Goal: Task Accomplishment & Management: Manage account settings

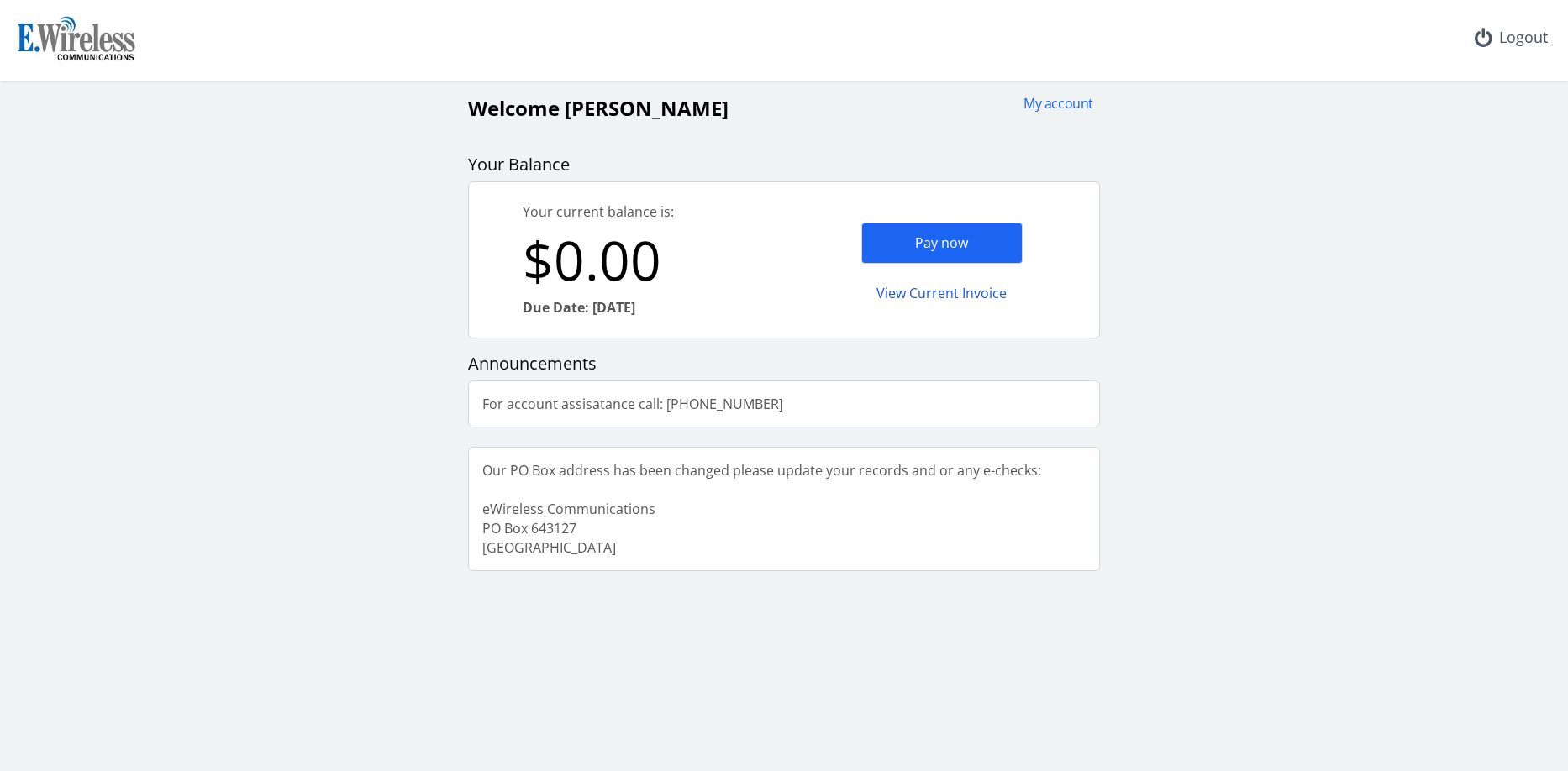
click at [1512, 37] on div "Logout" at bounding box center [1511, 38] width 100 height 75
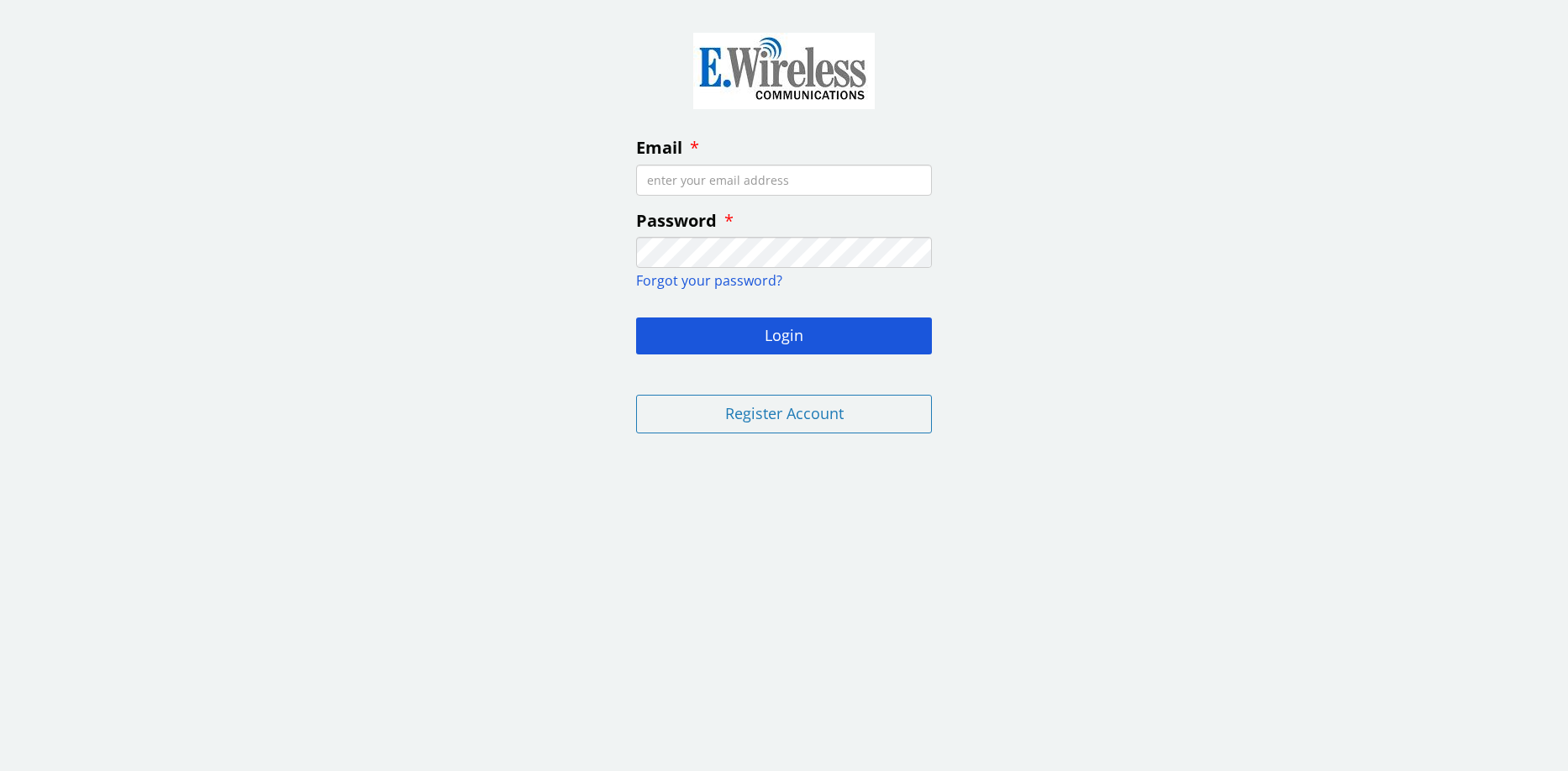
click at [768, 172] on input "Email" at bounding box center [783, 180] width 296 height 31
click at [755, 181] on input "Email" at bounding box center [783, 180] width 296 height 31
click at [790, 175] on input "Email" at bounding box center [783, 180] width 296 height 31
paste input "[EMAIL_ADDRESS][DOMAIN_NAME]"
type input "[EMAIL_ADDRESS][DOMAIN_NAME]"
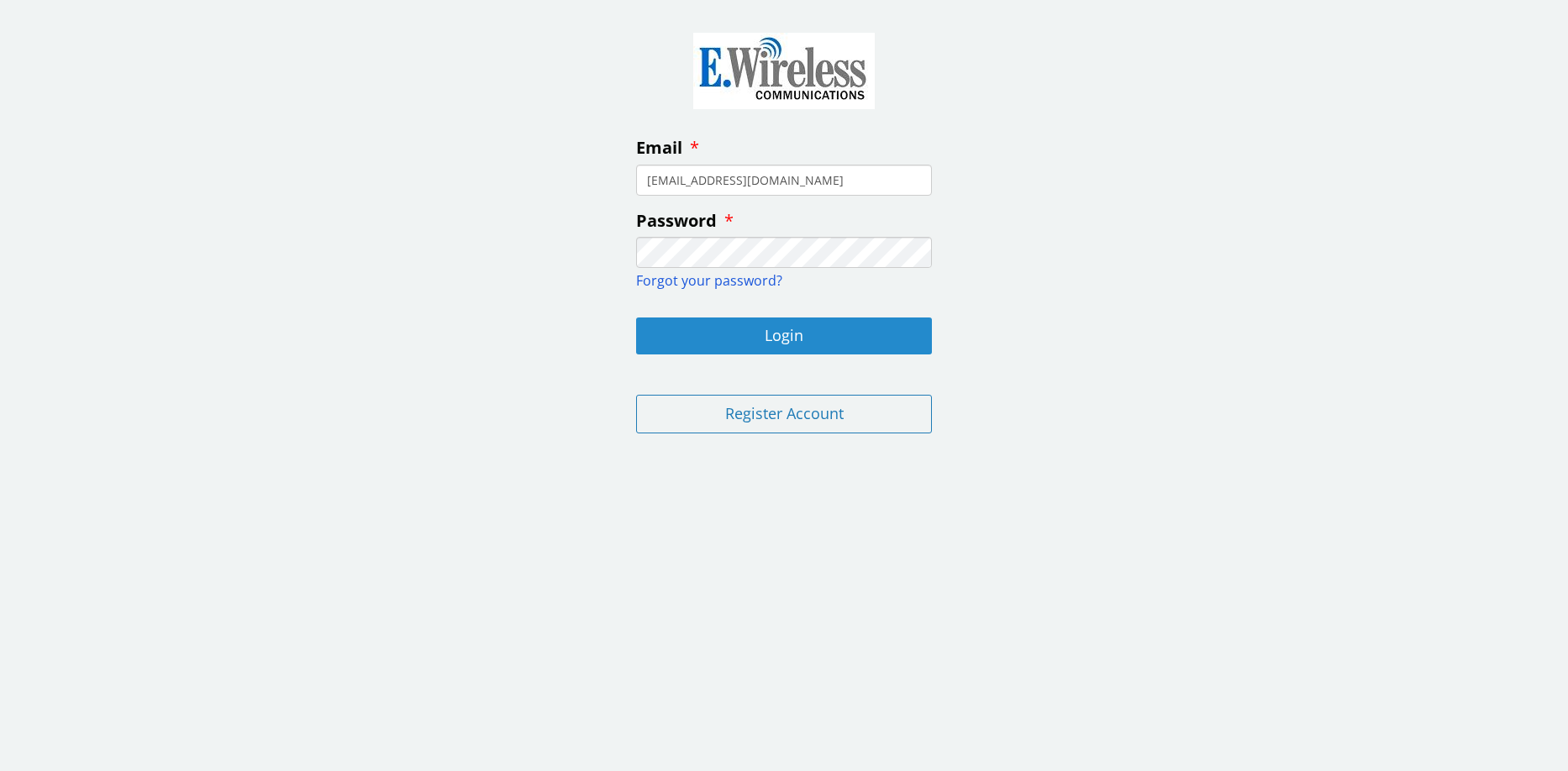
click at [799, 339] on button "Login" at bounding box center [783, 336] width 296 height 37
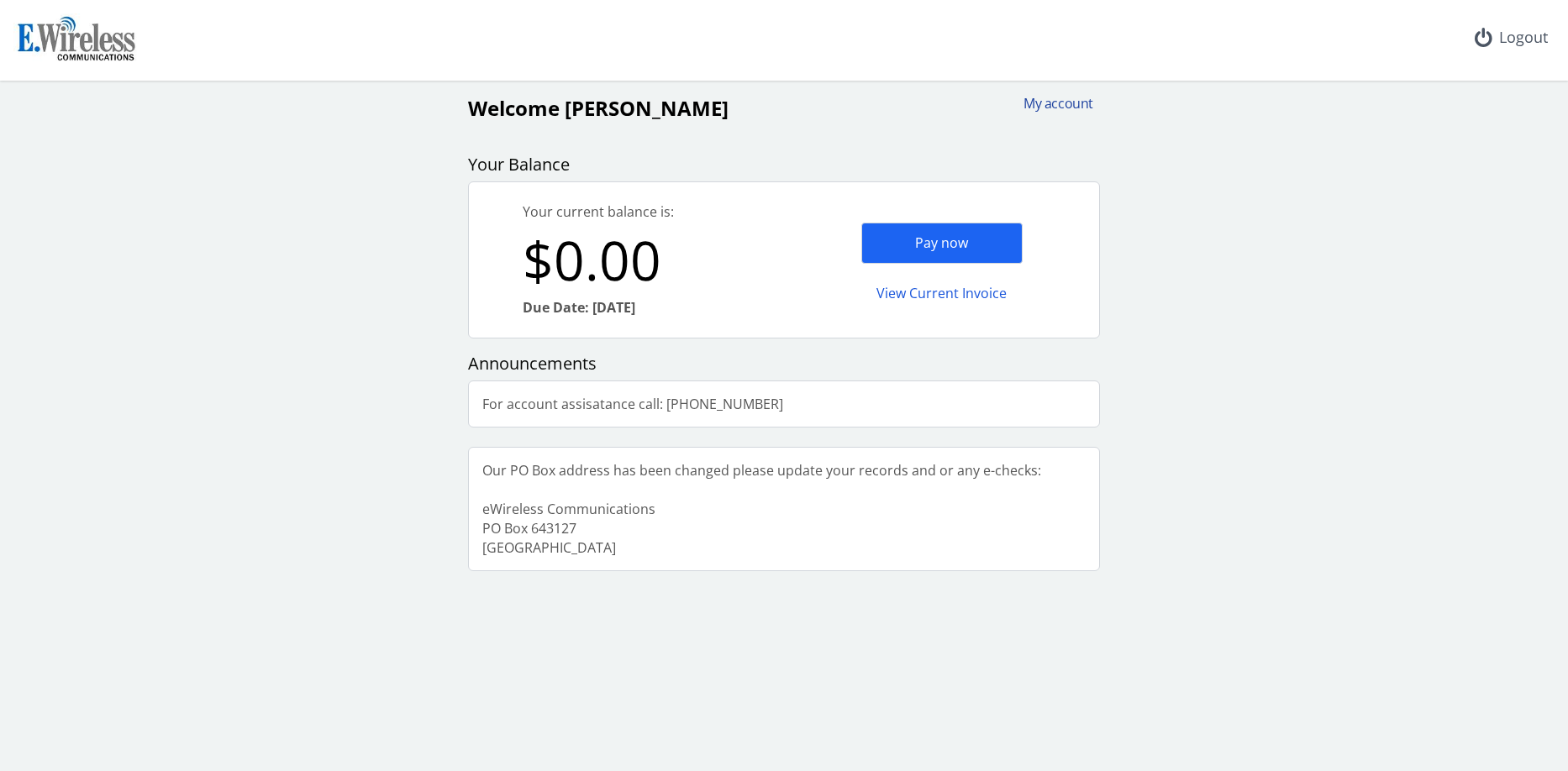
click at [1058, 99] on div "My account" at bounding box center [1052, 104] width 81 height 20
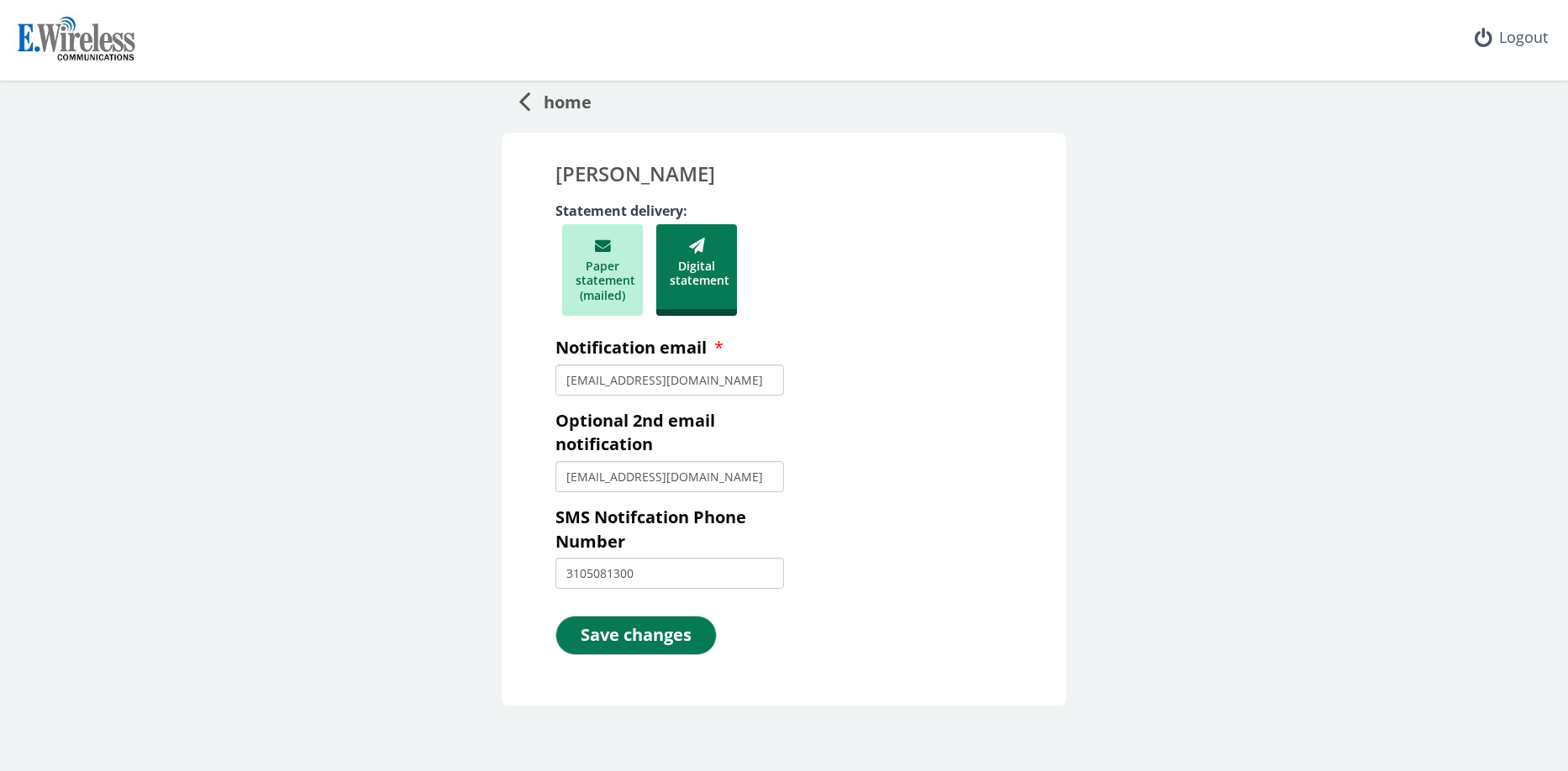
drag, startPoint x: 601, startPoint y: 384, endPoint x: 497, endPoint y: 380, distance: 104.1
click at [501, 380] on div "[PERSON_NAME] Statement delivery: Paper statement (mailed) Digital statement No…" at bounding box center [783, 419] width 565 height 573
type input "[EMAIL_ADDRESS][DOMAIN_NAME]"
click at [637, 648] on button "Save changes" at bounding box center [636, 636] width 161 height 39
click at [625, 630] on button "Save changes" at bounding box center [636, 636] width 161 height 39
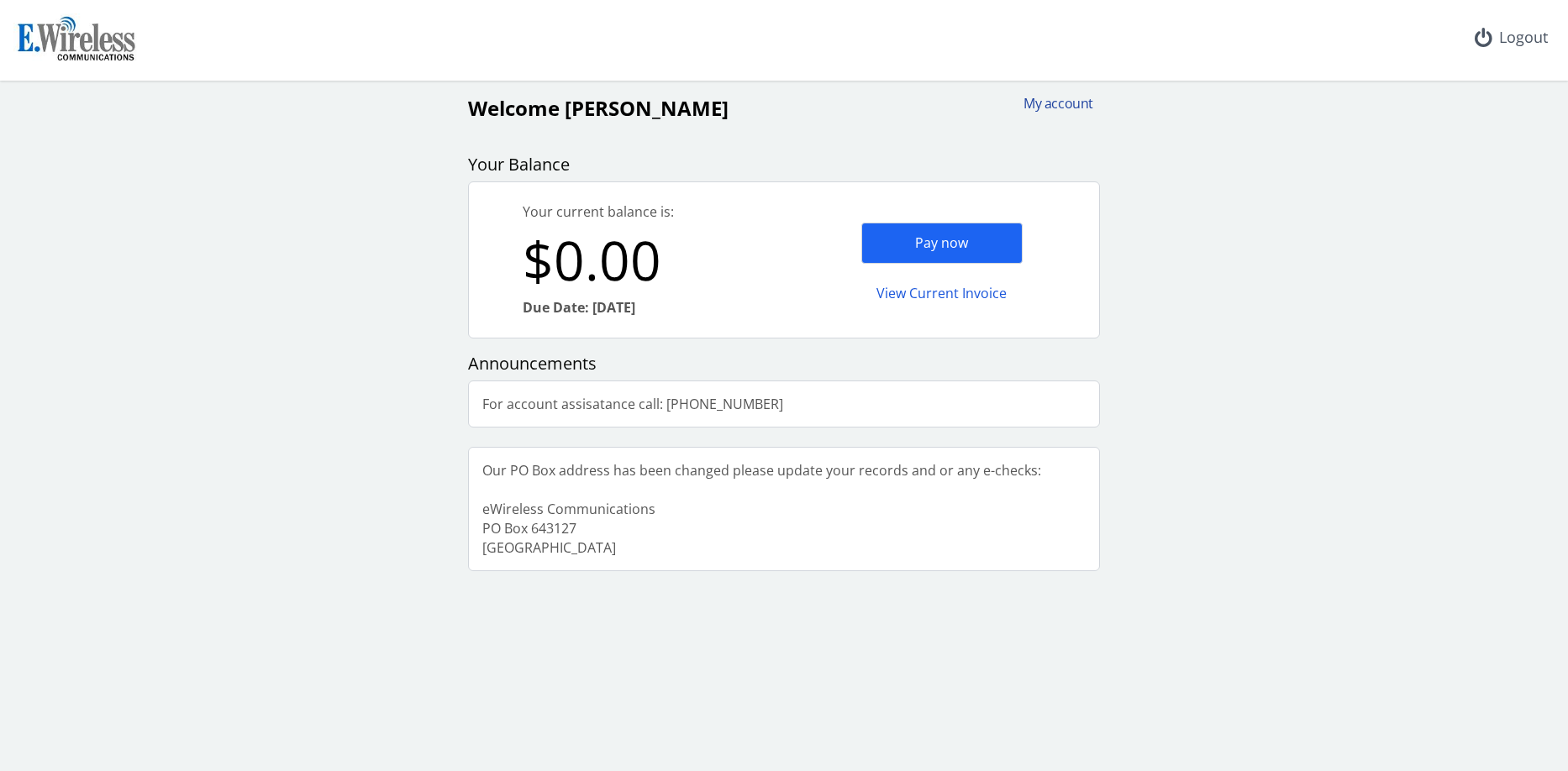
click at [1051, 108] on div "My account" at bounding box center [1052, 104] width 81 height 20
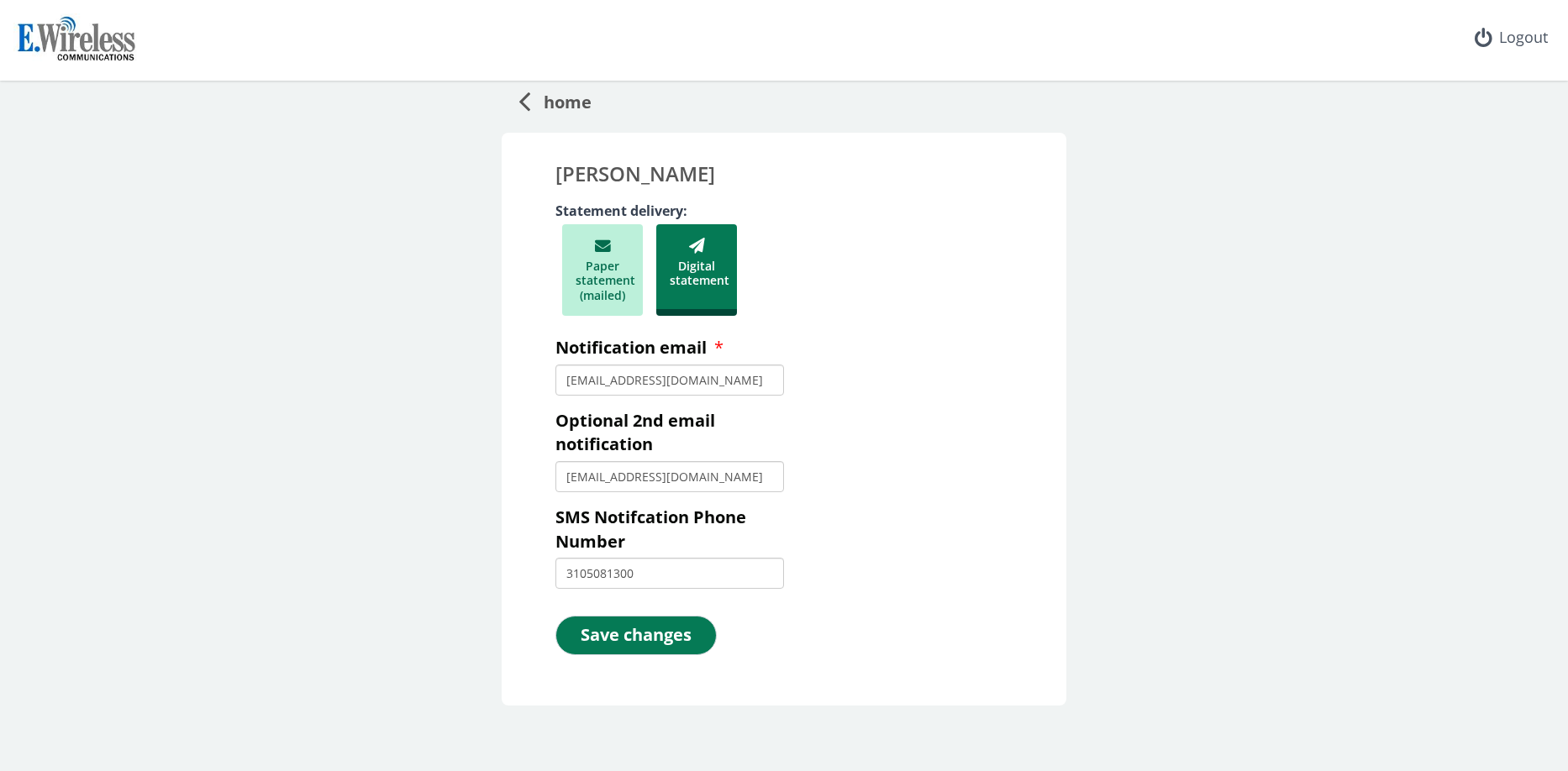
click at [700, 249] on icon at bounding box center [696, 249] width 54 height 19
click at [530, 102] on span "home" at bounding box center [561, 99] width 62 height 31
